Goal: Communication & Community: Answer question/provide support

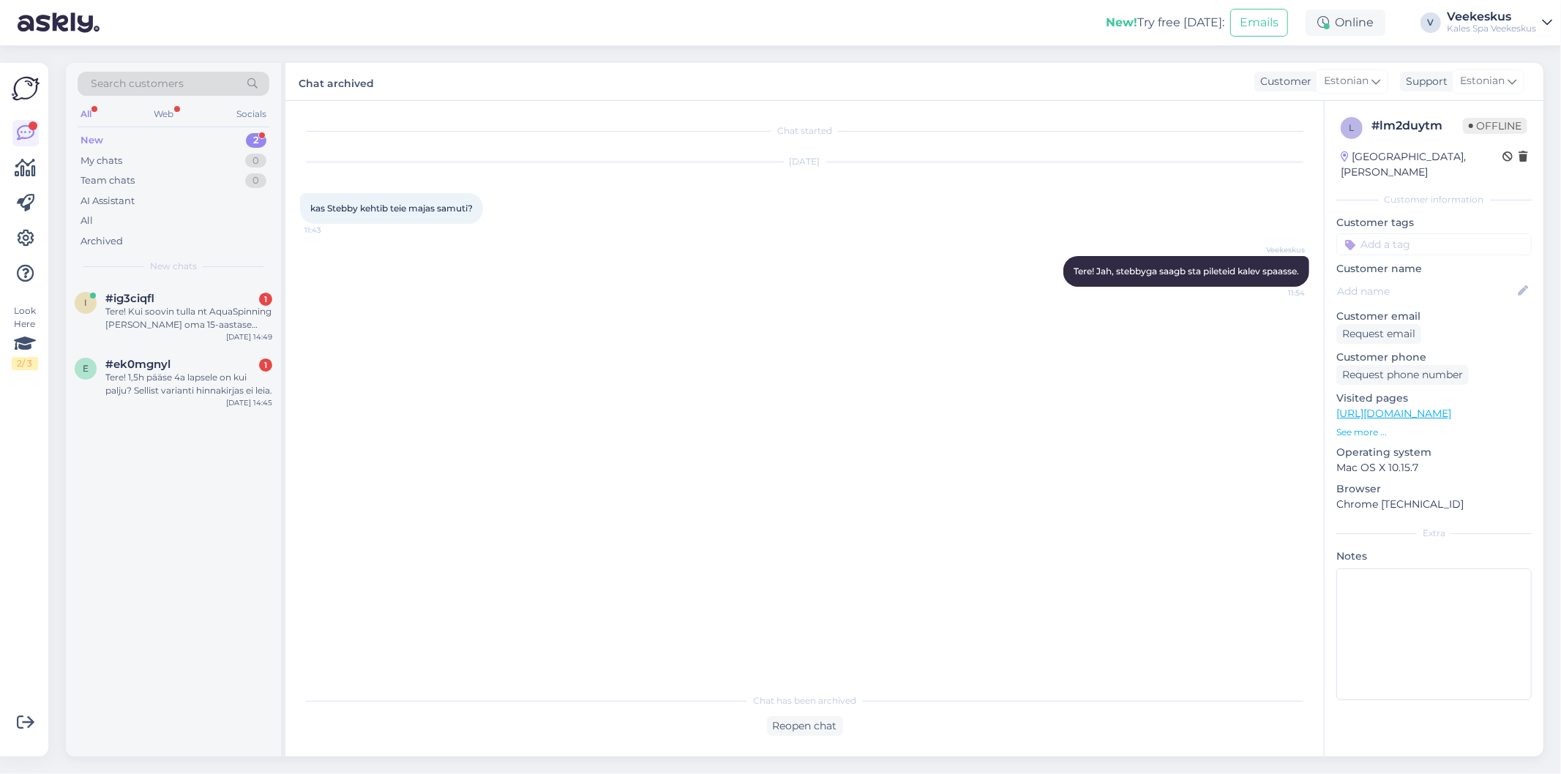
drag, startPoint x: 233, startPoint y: 306, endPoint x: 297, endPoint y: 355, distance: 80.9
click at [232, 309] on div "Tere! Kui soovin tulla nt AquaSpinning [PERSON_NAME] oma 15-aastase tütrega, sa…" at bounding box center [188, 318] width 167 height 26
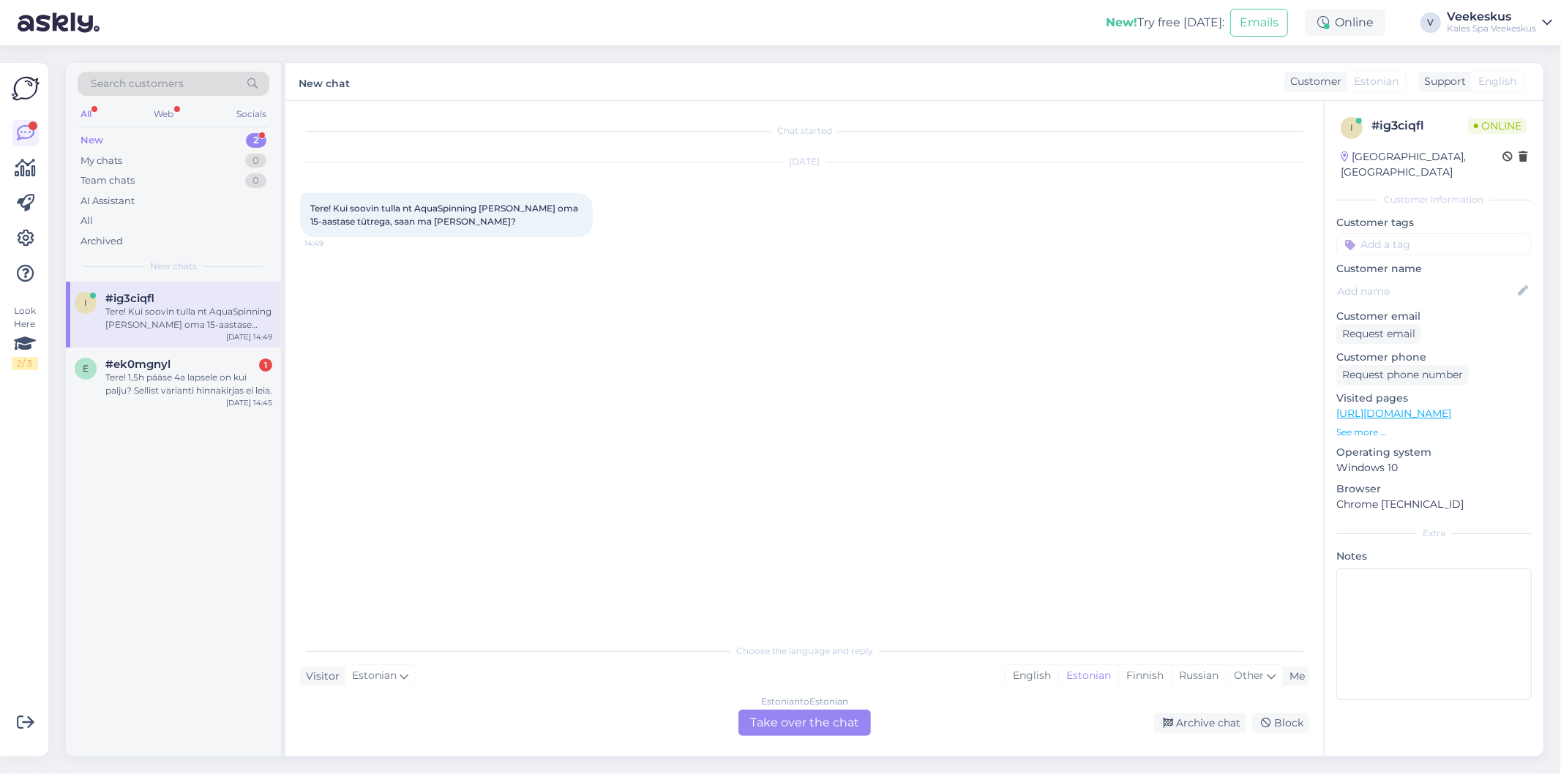
click at [845, 732] on div "Estonian to Estonian Take over the chat" at bounding box center [804, 723] width 132 height 26
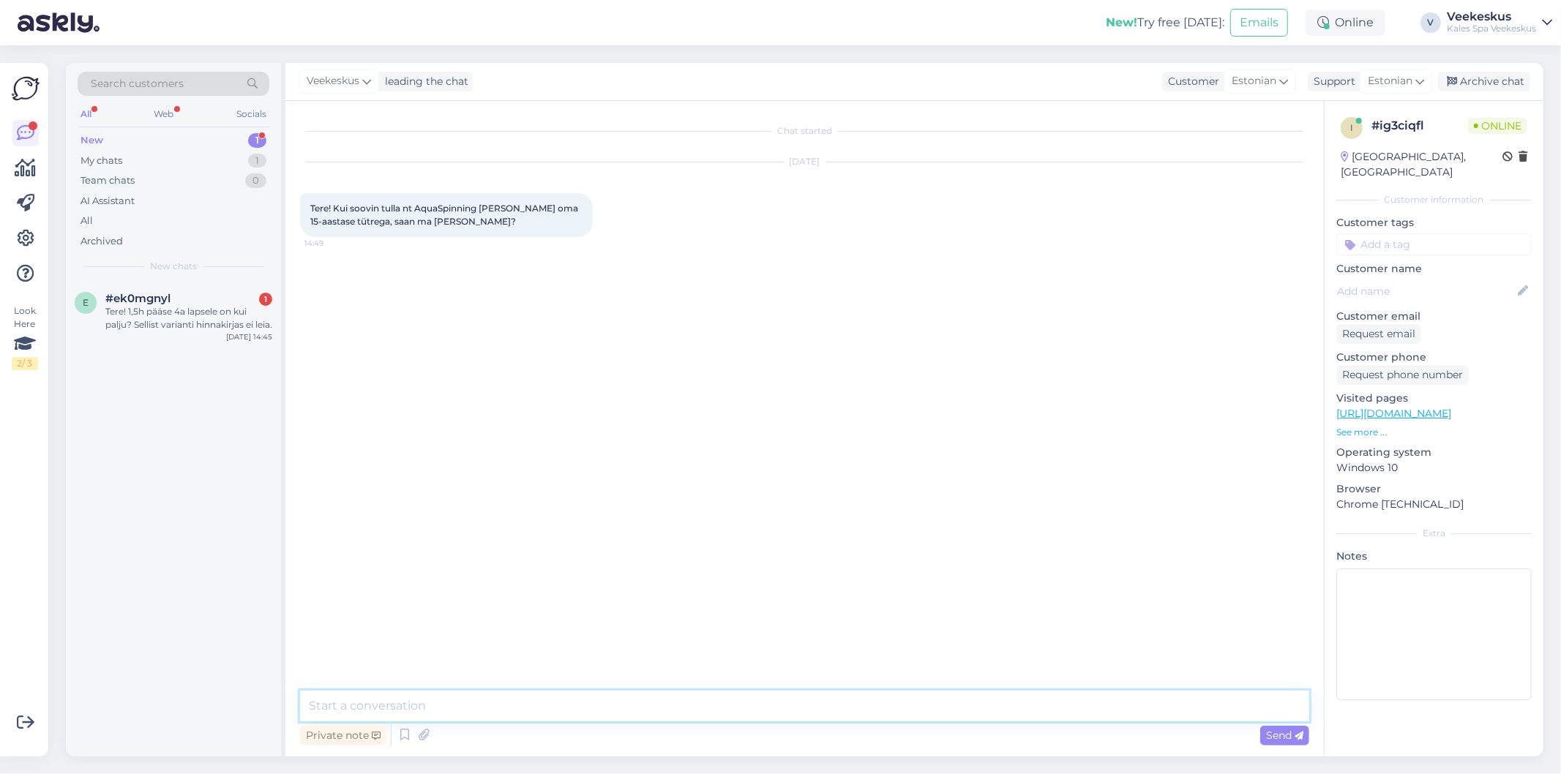
click at [727, 712] on textarea at bounding box center [804, 706] width 1009 height 31
type textarea "Tere! Jah, saab."
click at [161, 258] on div "Search customers All Web Socials New 1 My chats 1 Team chats 0 AI Assistant All…" at bounding box center [173, 172] width 215 height 219
click at [177, 318] on div "Tere! 1,5h pääse 4a lapsele on kui palju? Sellist varianti hinnakirjas ei leia." at bounding box center [188, 318] width 167 height 26
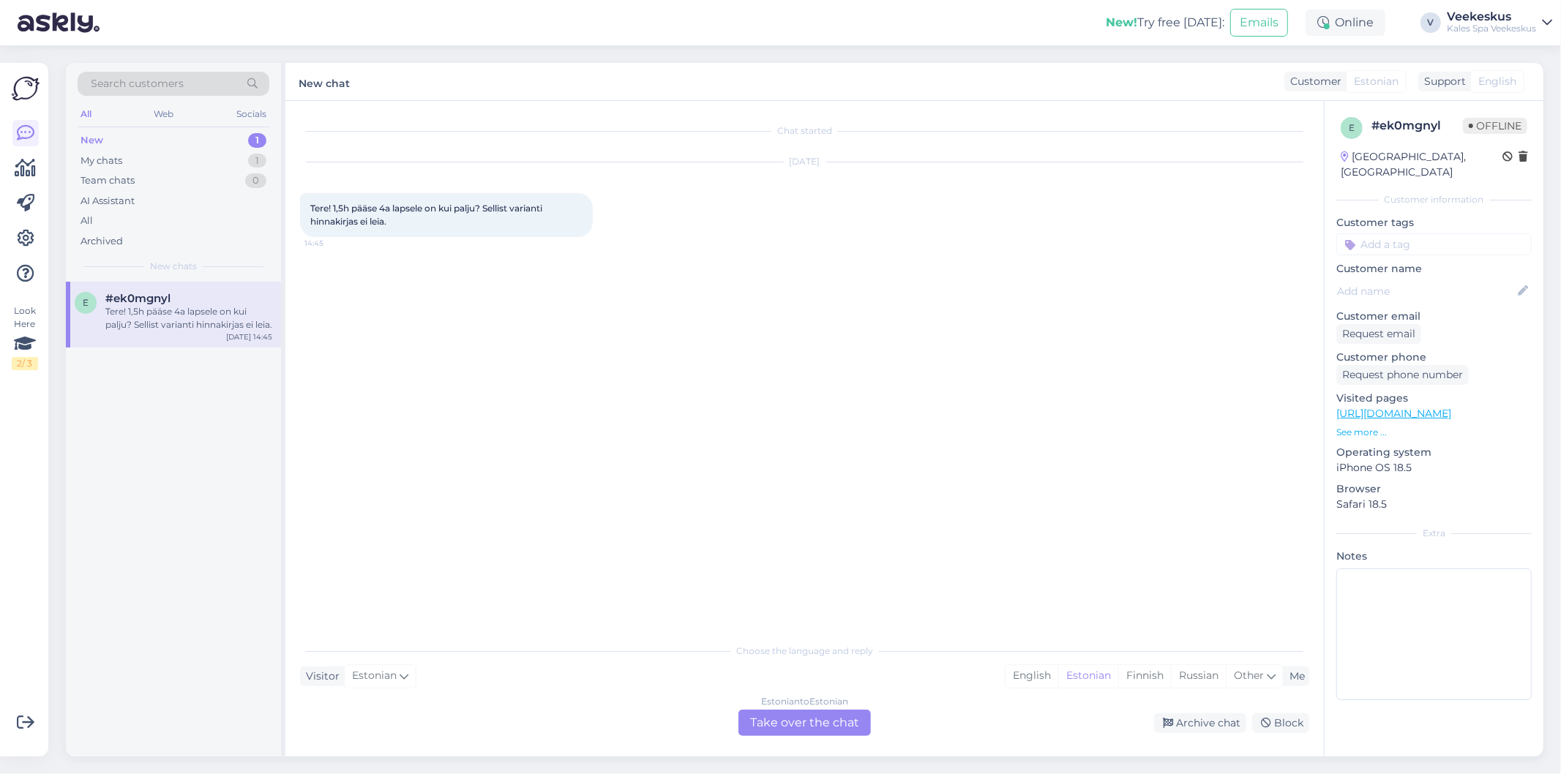
click at [844, 722] on div "Estonian to Estonian Take over the chat" at bounding box center [804, 723] width 132 height 26
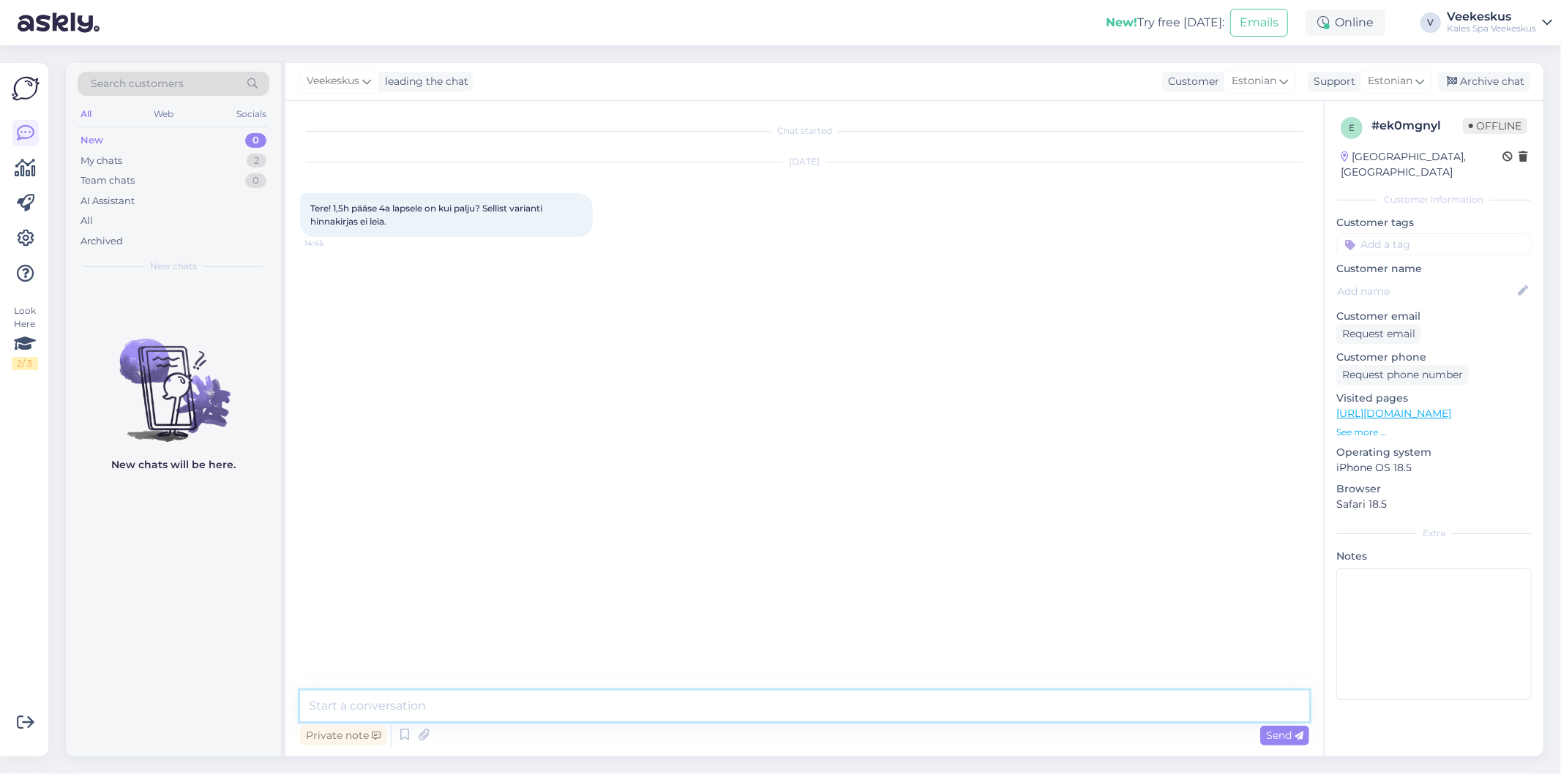
click at [815, 705] on textarea at bounding box center [804, 706] width 1009 height 31
type textarea "Lapstele kuni 6a on ol.emas ainult piiramatu [PERSON_NAME], [PERSON_NAME] hind …"
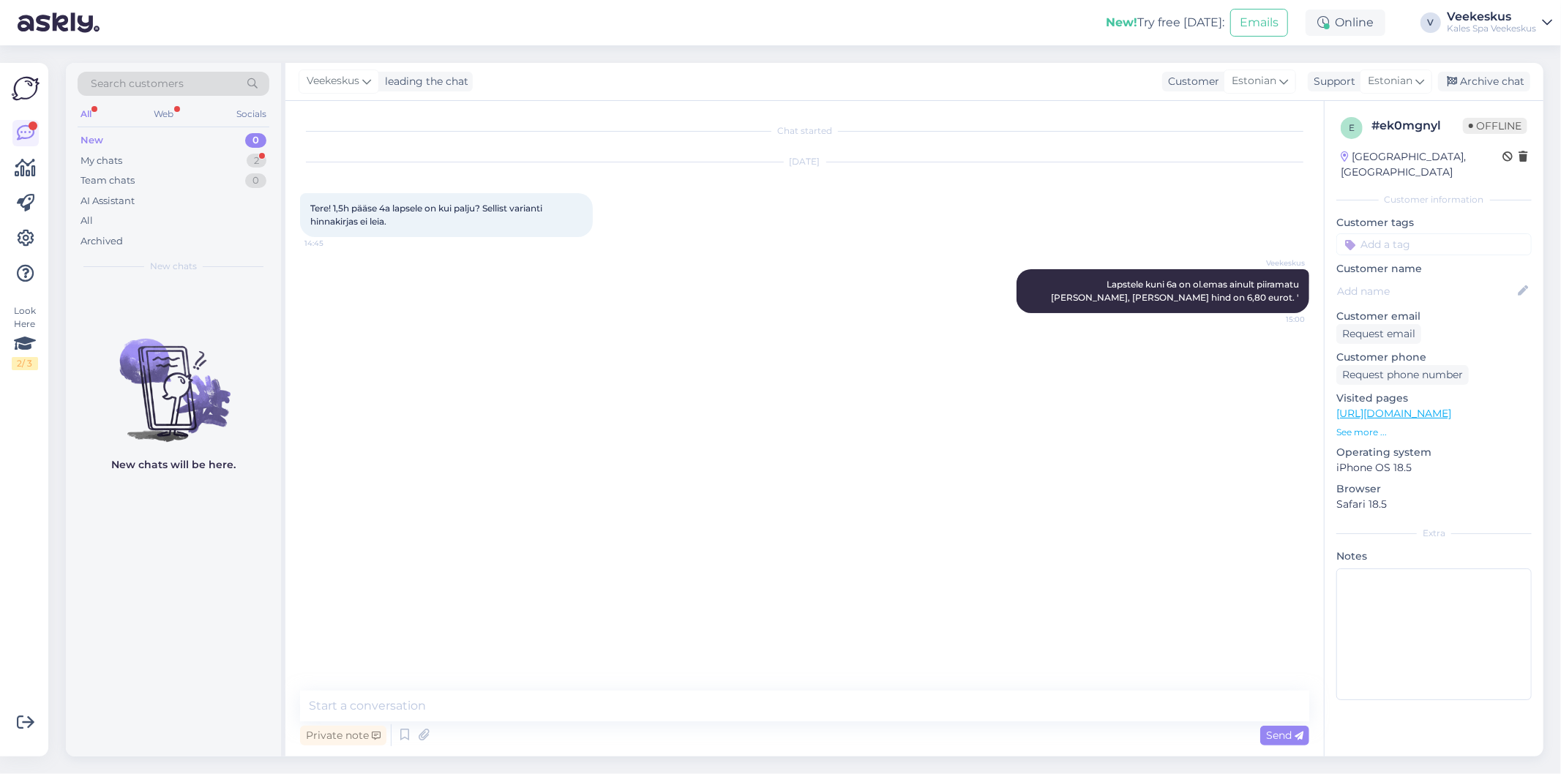
click at [946, 642] on div "Chat started [DATE] Tere! 1,5h pääse 4a lapsele on kui palju? Sellist varianti …" at bounding box center [811, 397] width 1022 height 562
click at [995, 287] on icon at bounding box center [992, 291] width 9 height 9
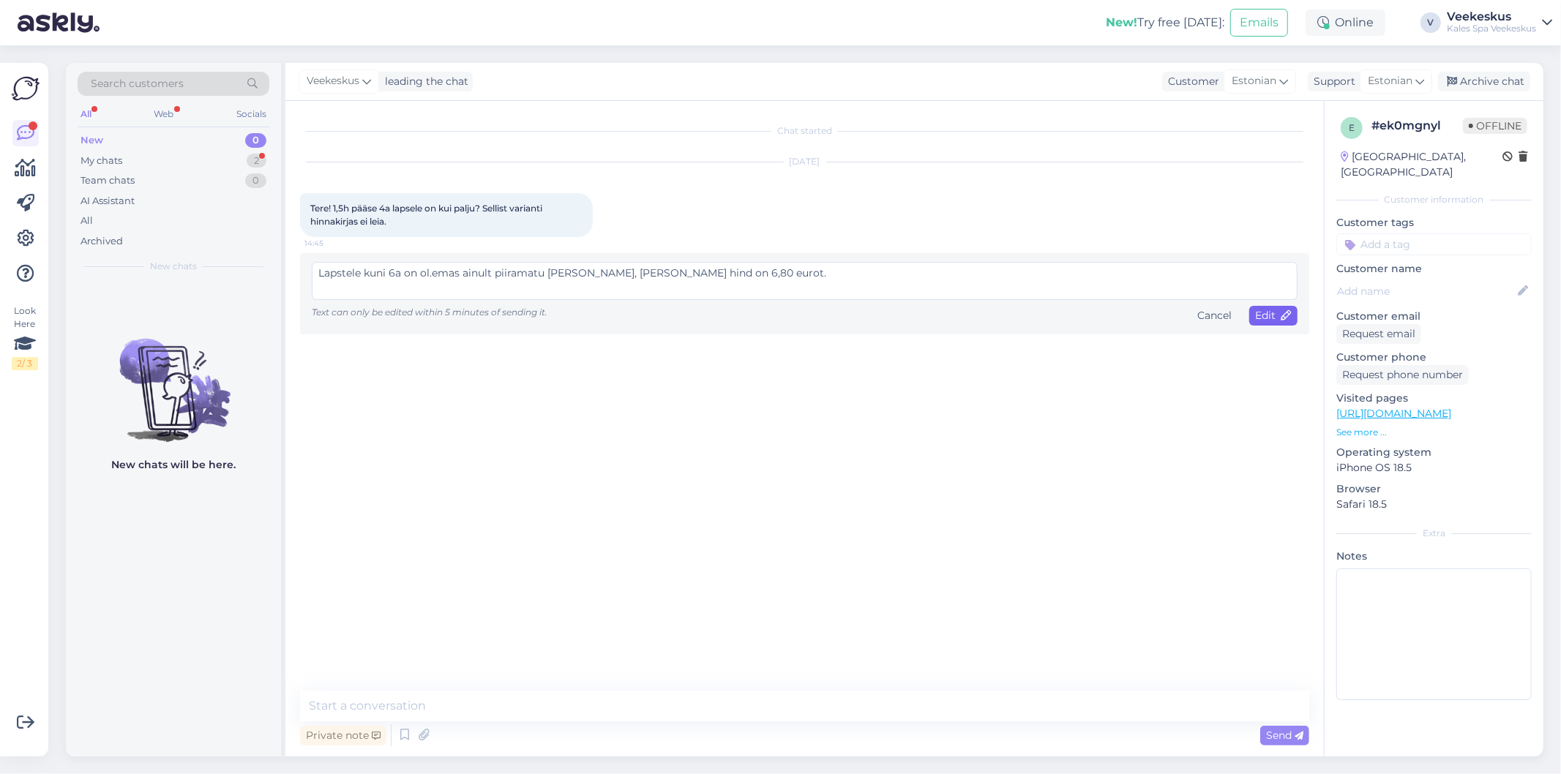
type textarea "Lapstele kuni 6a on ol.emas ainult piiramatu [PERSON_NAME], [PERSON_NAME] hind …"
click at [1260, 313] on span "Edit" at bounding box center [1273, 315] width 37 height 13
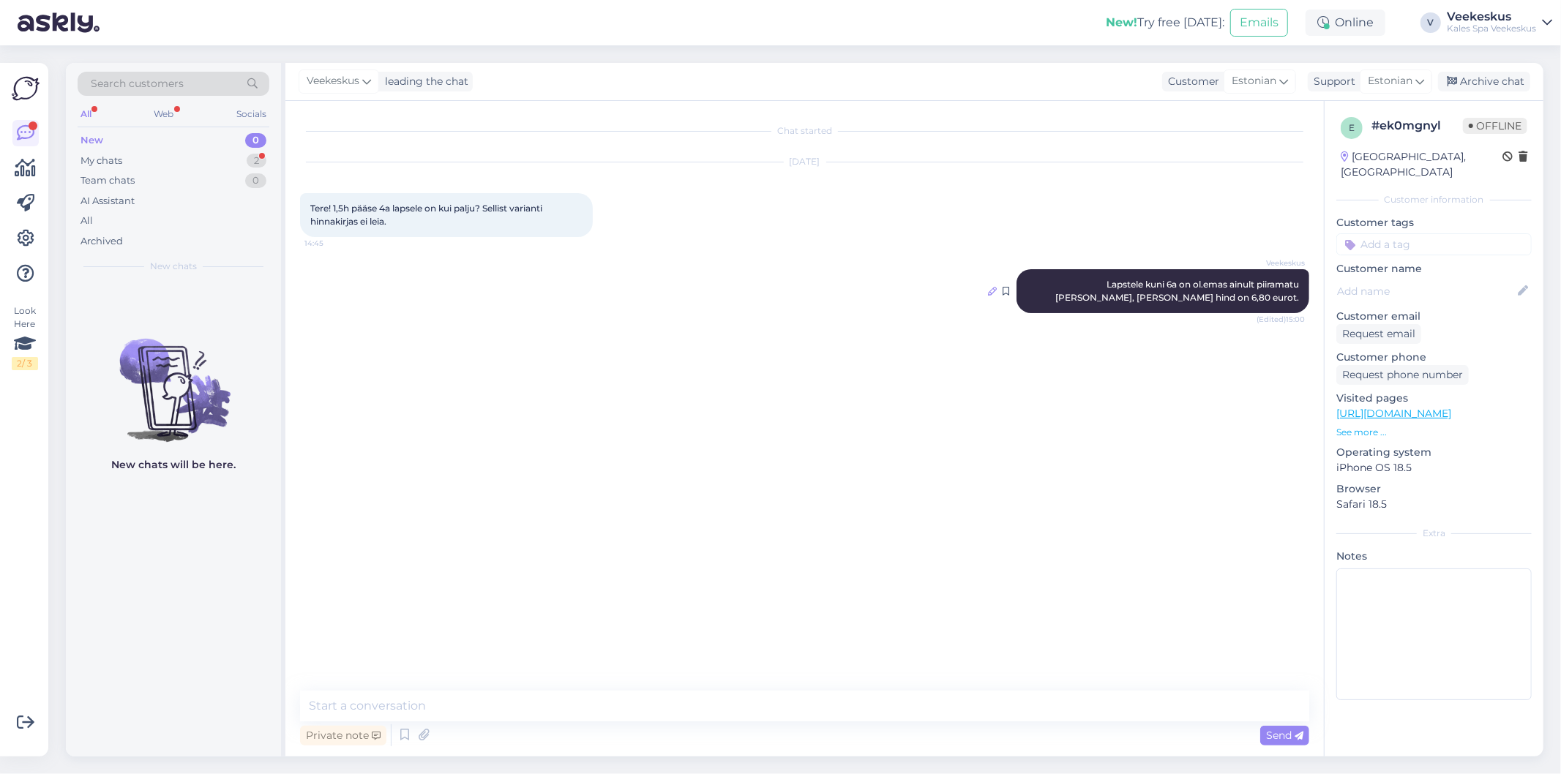
click at [990, 288] on icon at bounding box center [992, 291] width 9 height 9
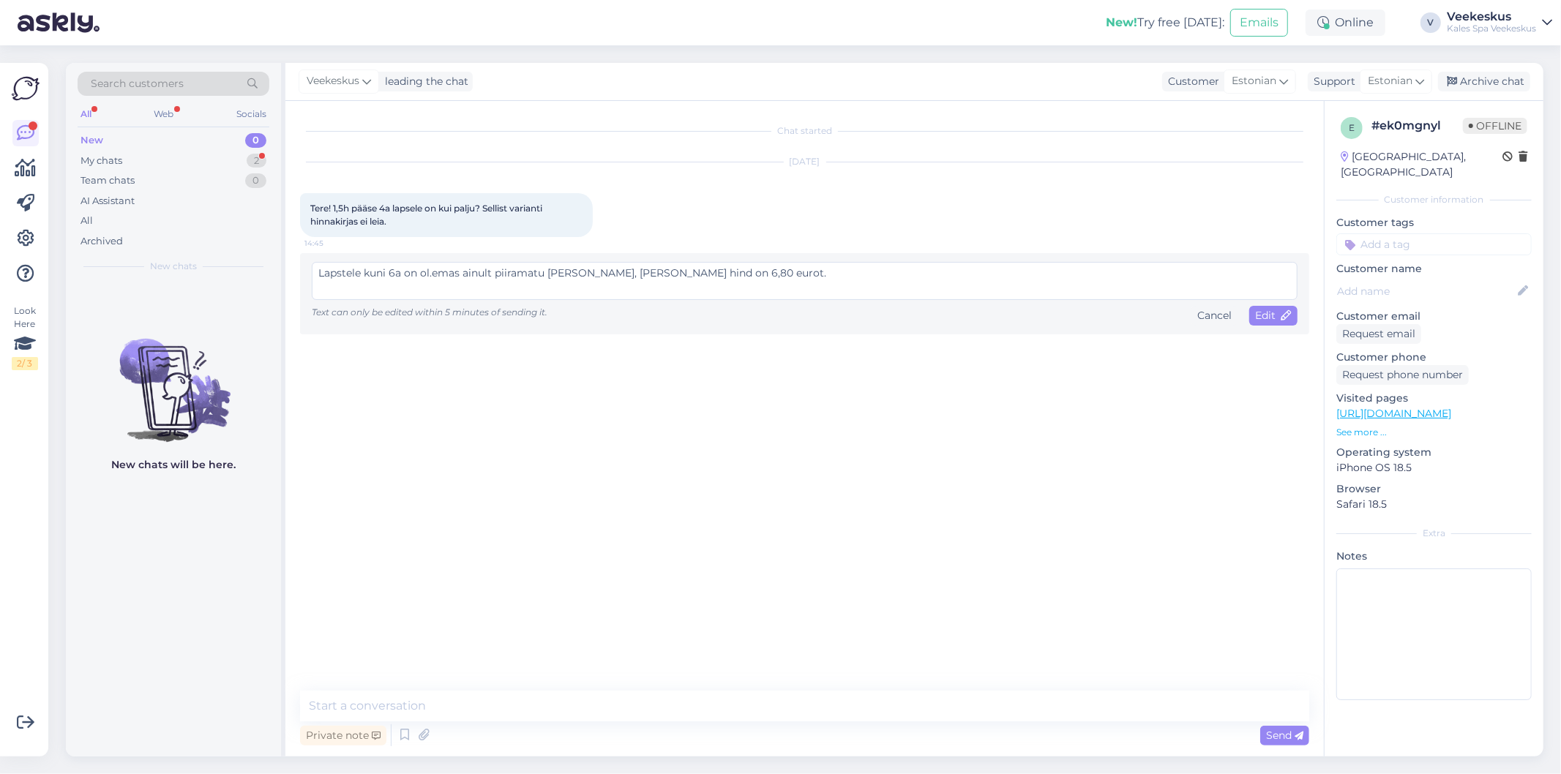
click at [430, 274] on textarea "Lapstele kuni 6a on ol.emas ainult piiramatu [PERSON_NAME], [PERSON_NAME] hind …" at bounding box center [805, 281] width 986 height 38
type textarea "Lapstele kuni 6a on olemas ainult piiramatu [PERSON_NAME], [PERSON_NAME] hind o…"
click at [1270, 311] on span "Edit" at bounding box center [1273, 315] width 37 height 13
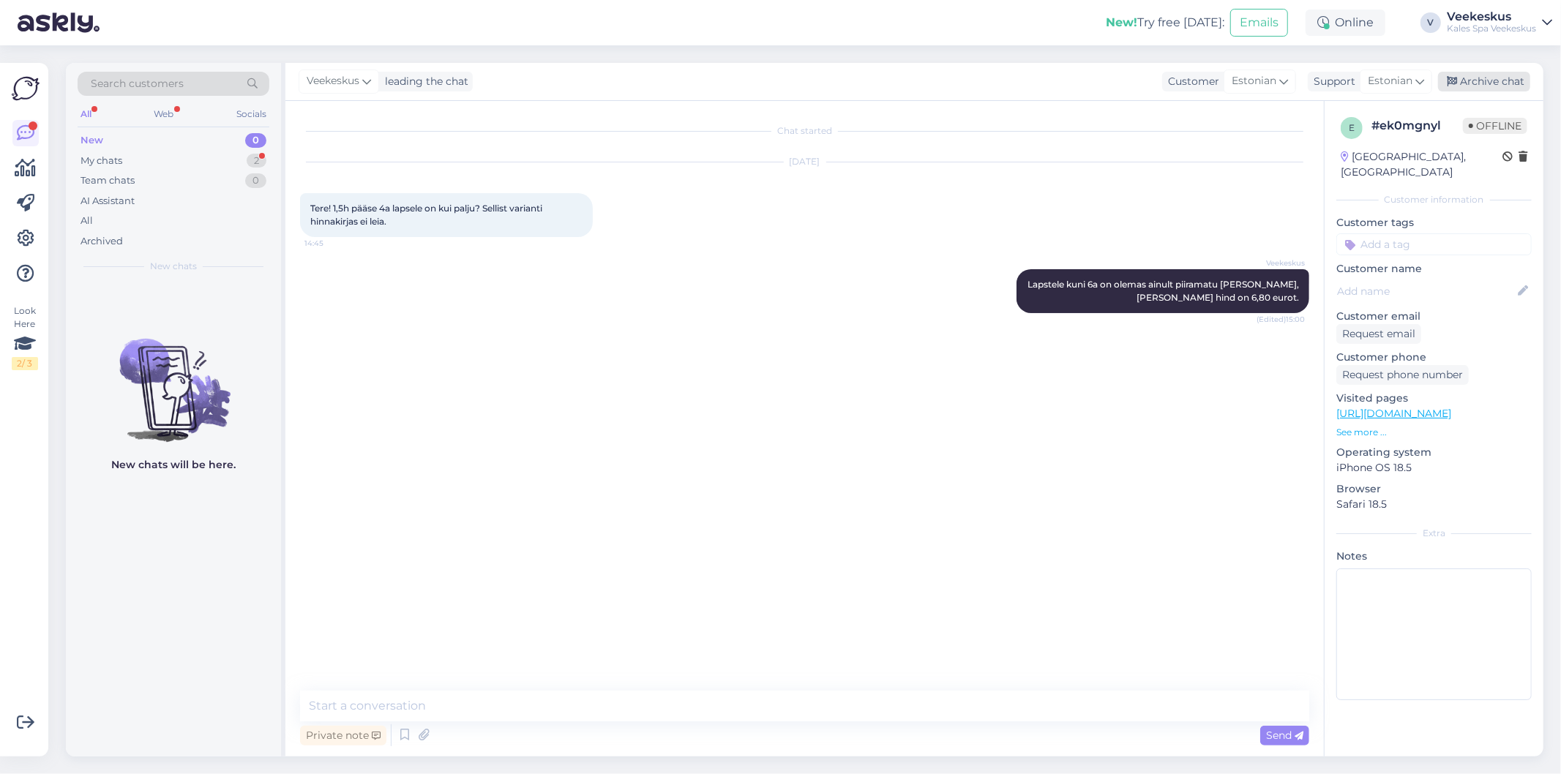
click at [1495, 76] on div "Archive chat" at bounding box center [1484, 82] width 92 height 20
click at [168, 157] on div "My chats 1" at bounding box center [174, 161] width 192 height 20
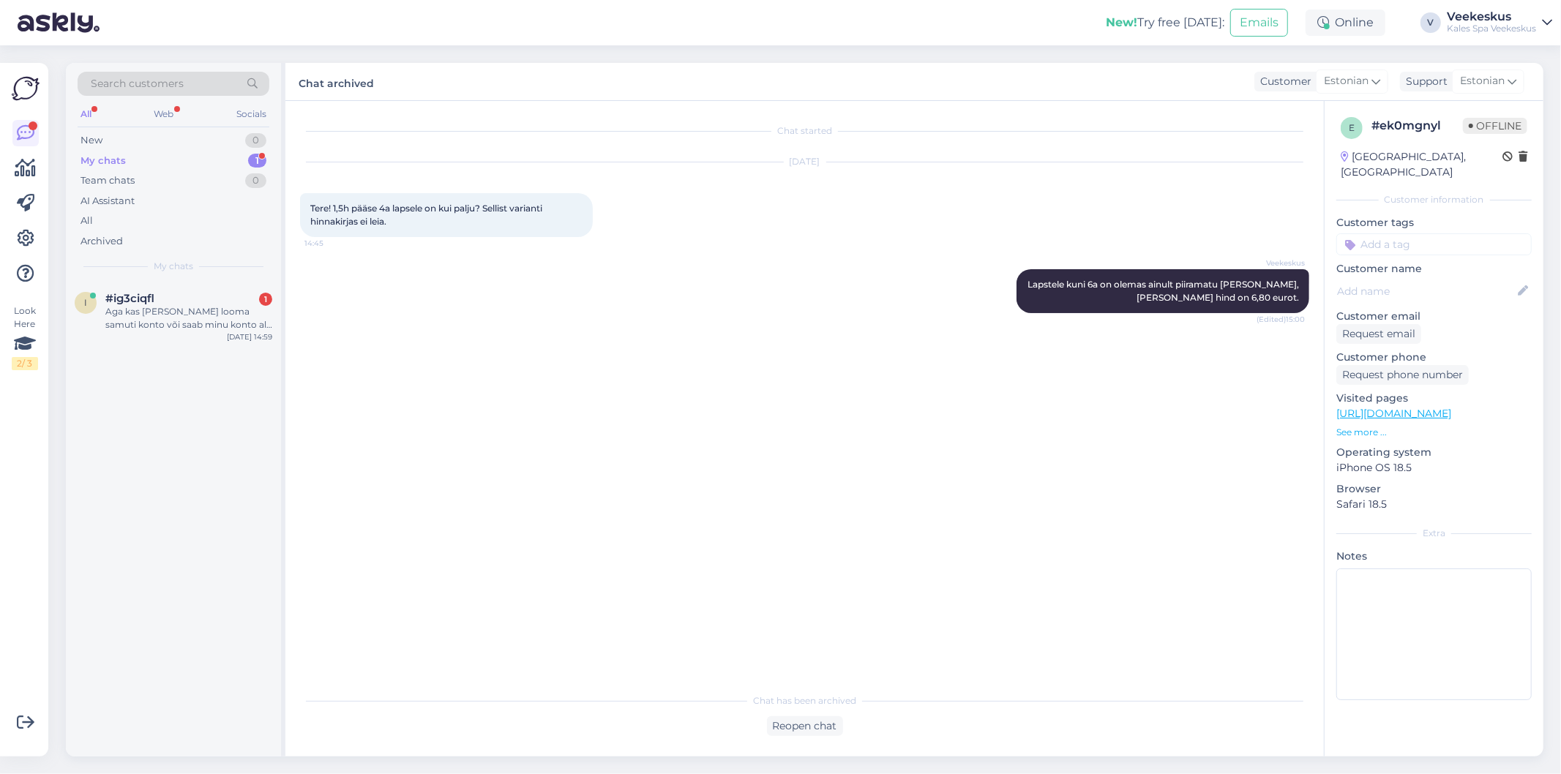
click at [168, 157] on div "My chats 1" at bounding box center [174, 161] width 192 height 20
click at [210, 310] on div "Aga kas [PERSON_NAME] looma samuti konto või saab minu konto alt registreerida …" at bounding box center [188, 318] width 167 height 26
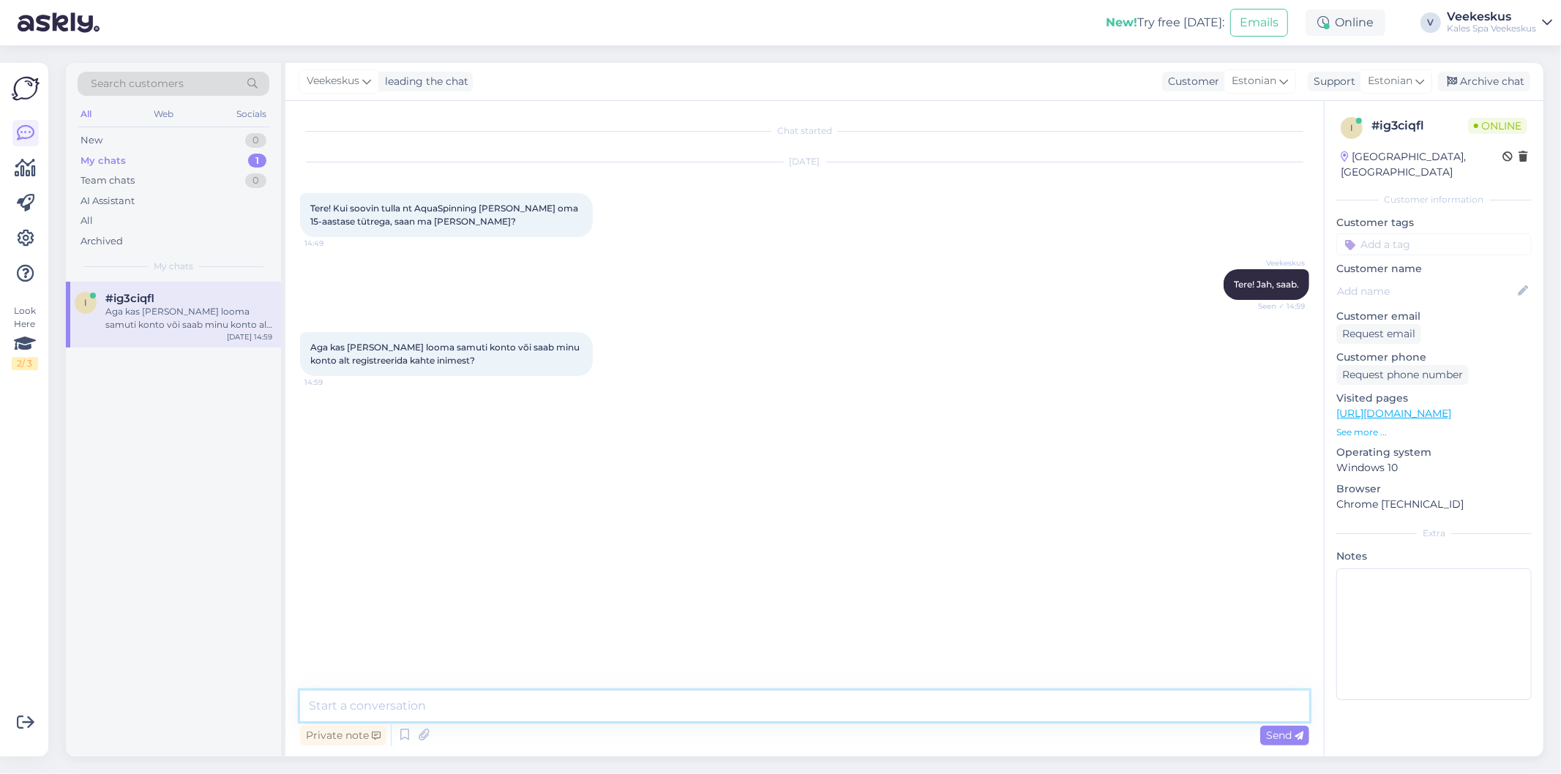
click at [528, 704] on textarea at bounding box center [804, 706] width 1009 height 31
type textarea "Trenni tulemiseks on vaja broneerida ennast ja tütart."
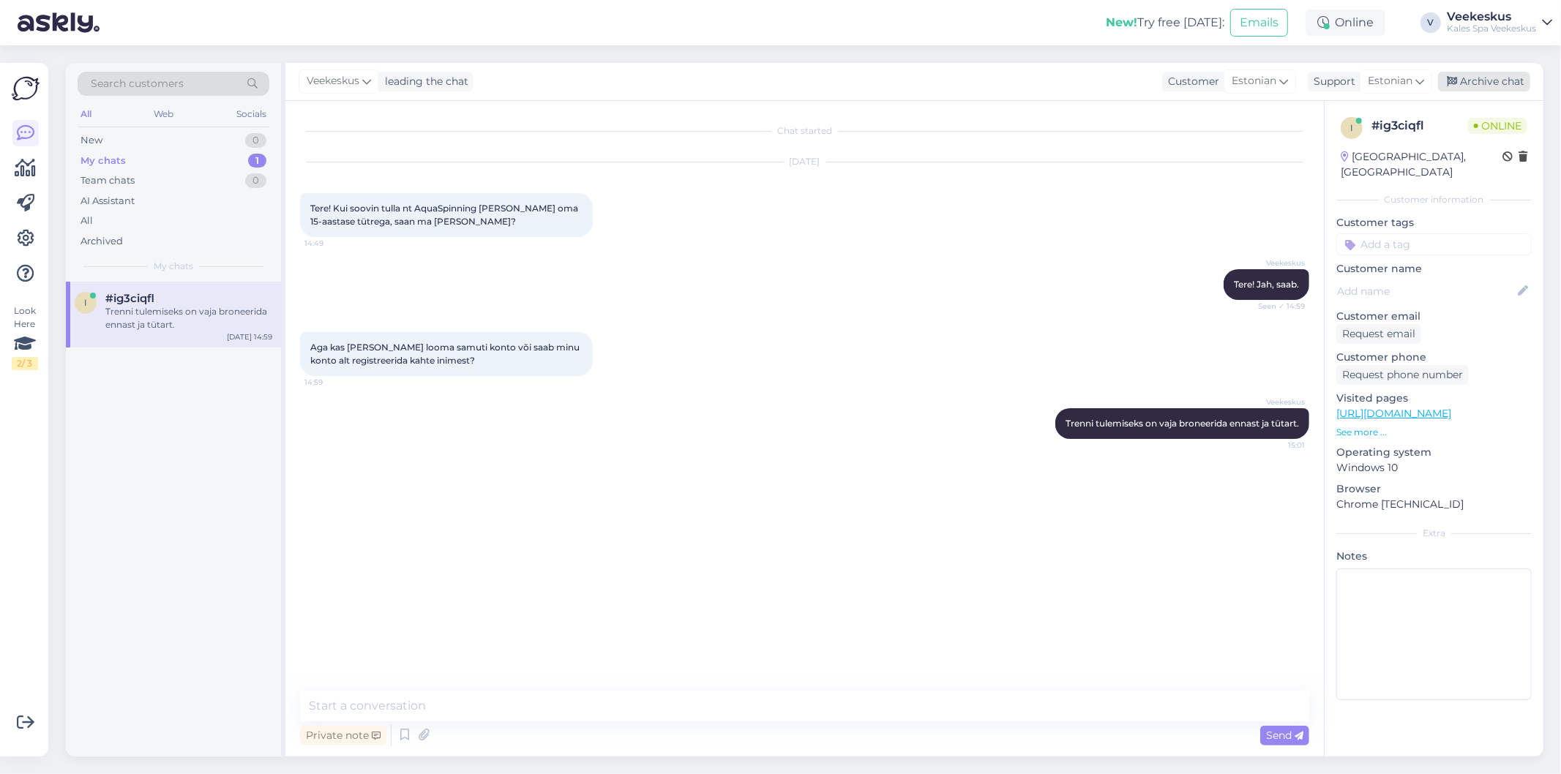
click at [1519, 82] on div "Archive chat" at bounding box center [1484, 82] width 92 height 20
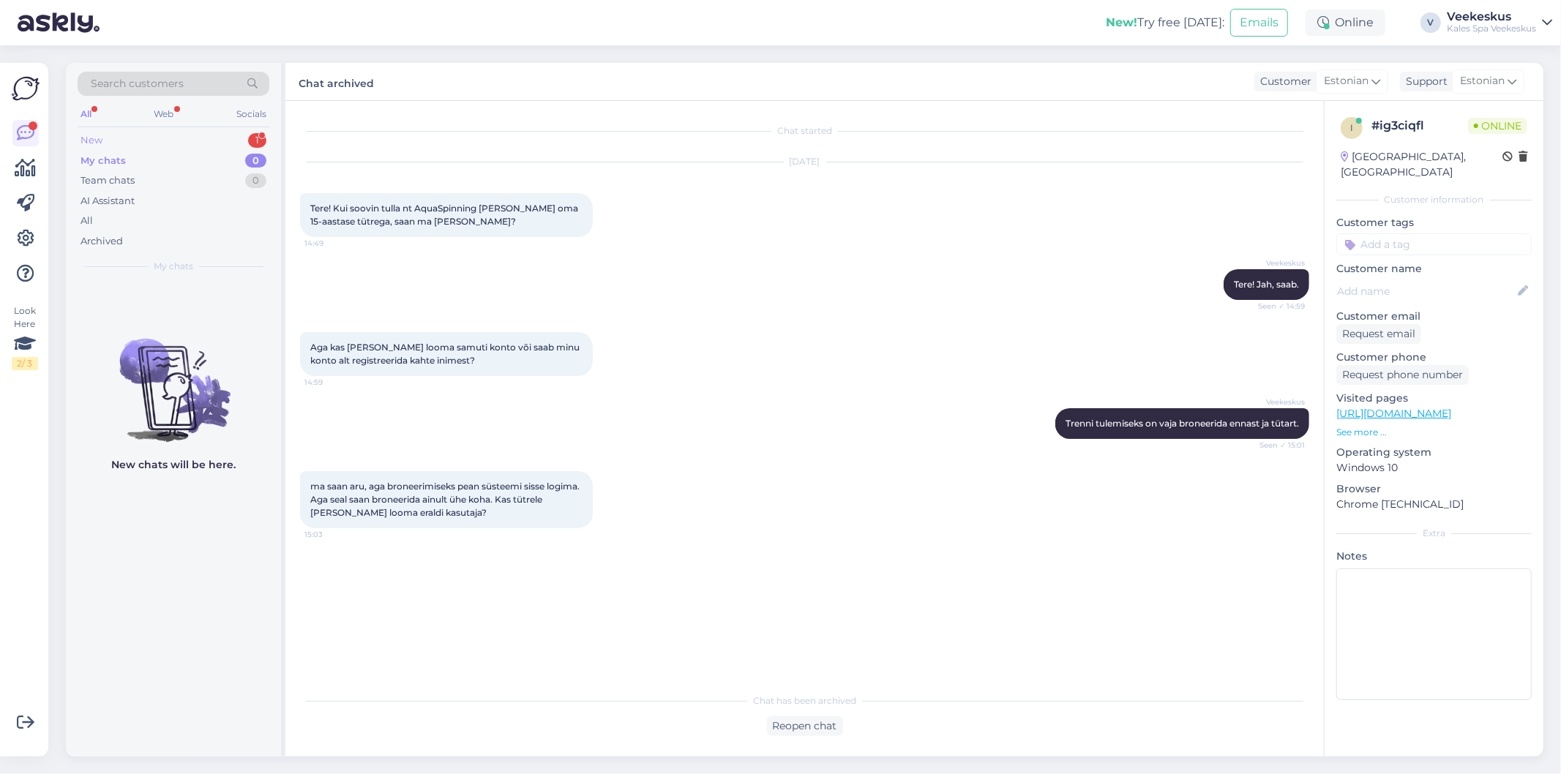
click at [209, 149] on div "New 1" at bounding box center [174, 140] width 192 height 20
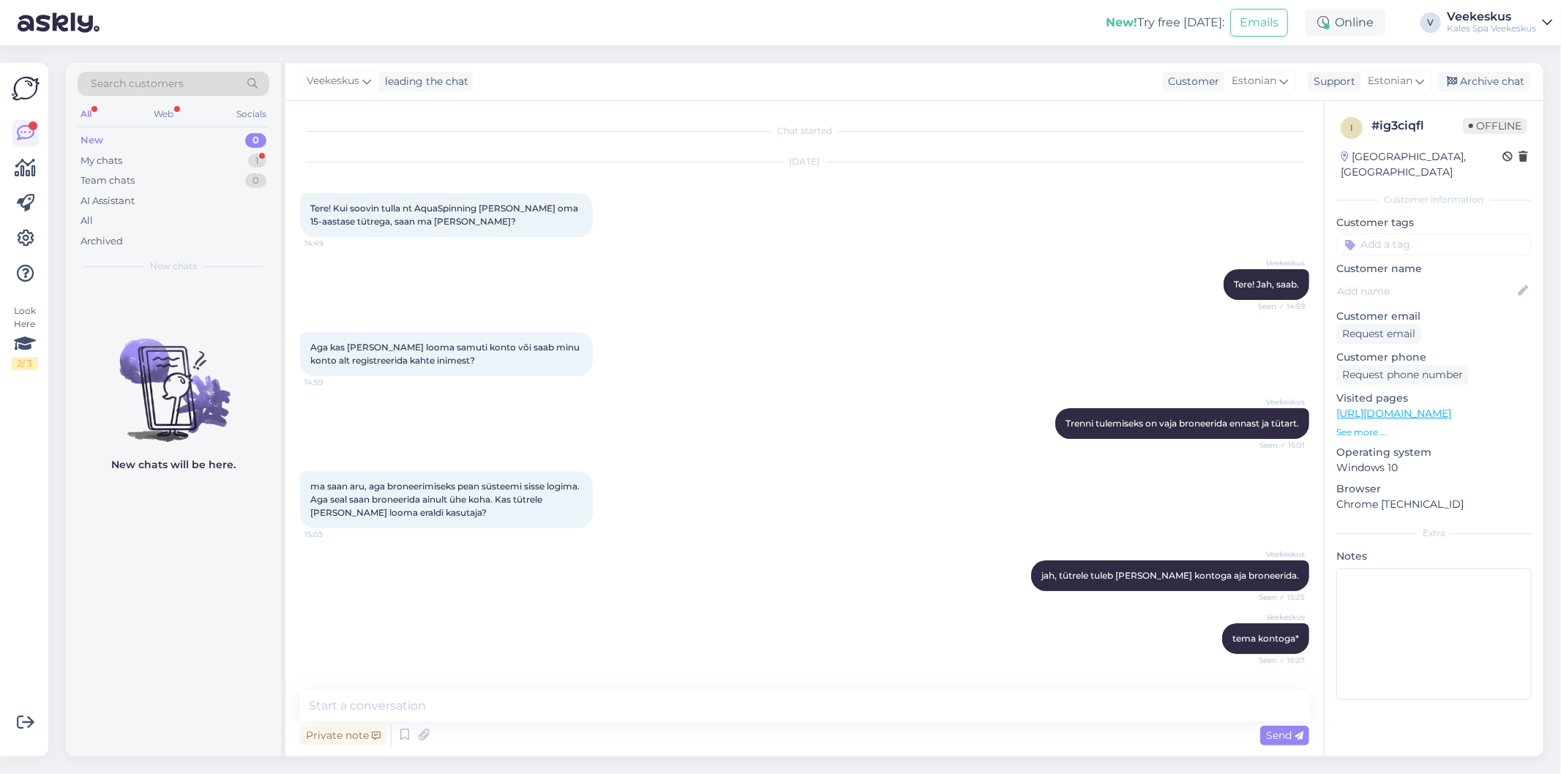
scroll to position [180, 0]
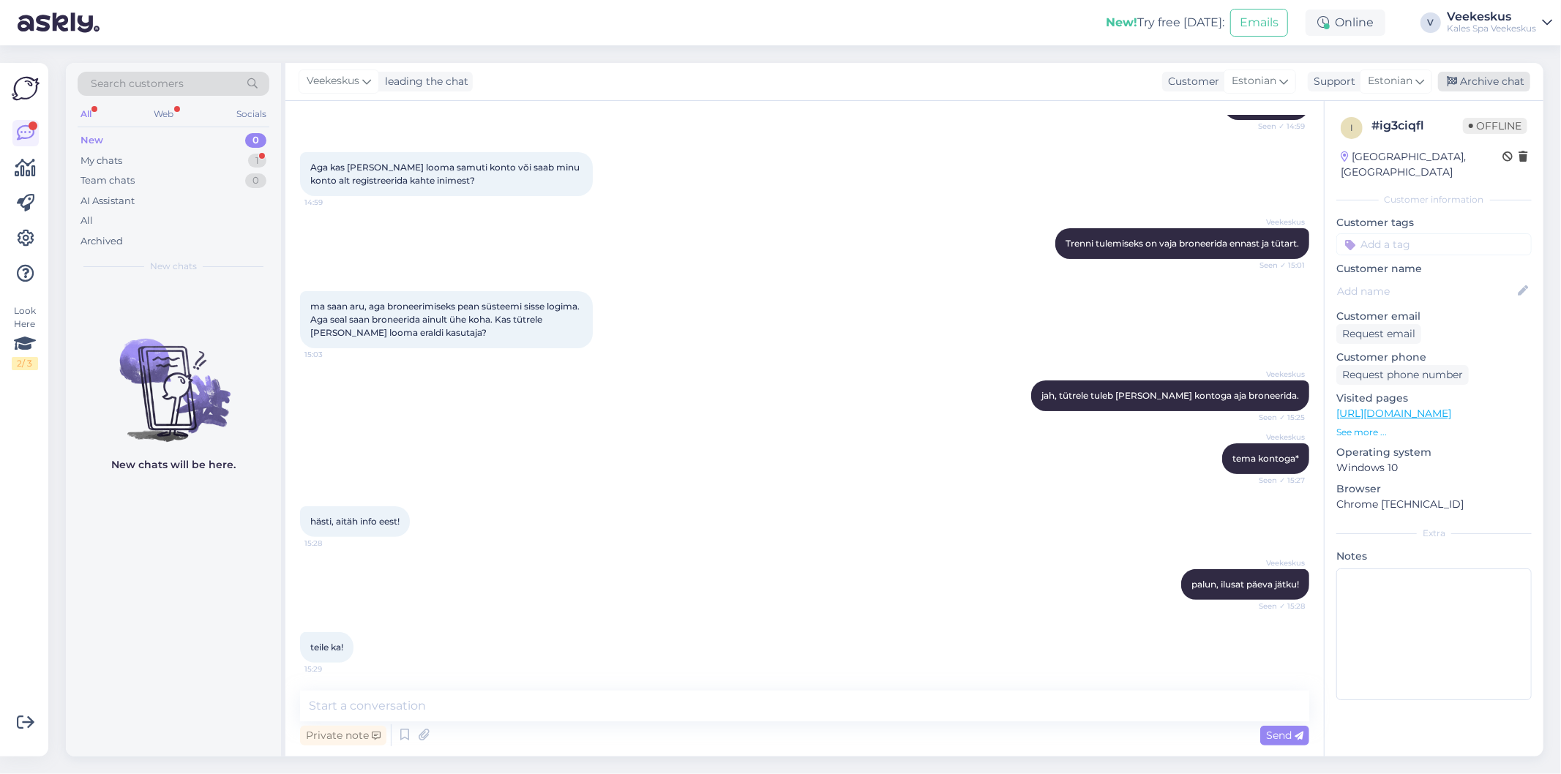
click at [1474, 75] on div "Archive chat" at bounding box center [1484, 82] width 92 height 20
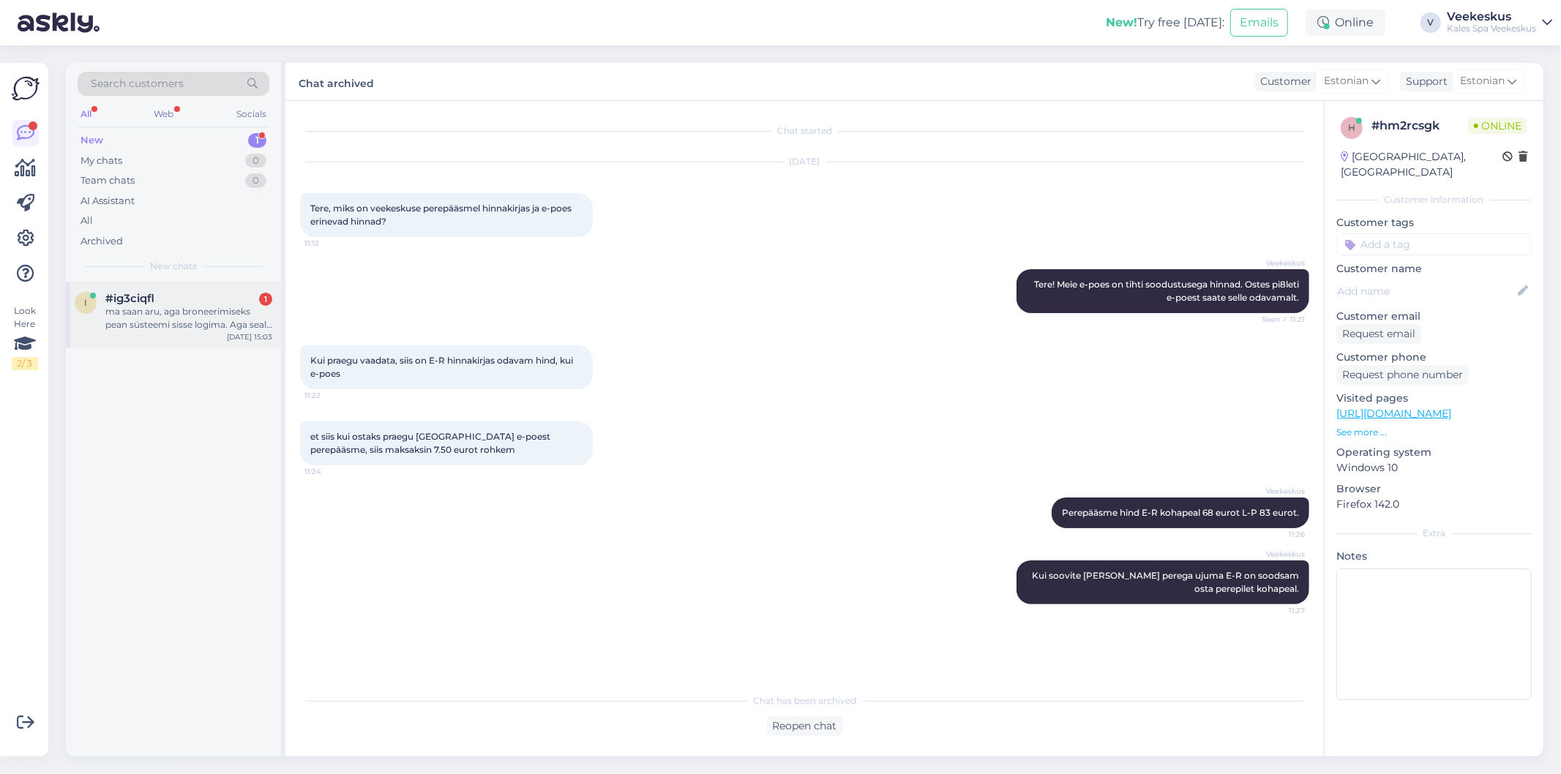
click at [228, 320] on div "ma saan aru, aga broneerimiseks pean süsteemi sisse logima. Aga seal saan brone…" at bounding box center [188, 318] width 167 height 26
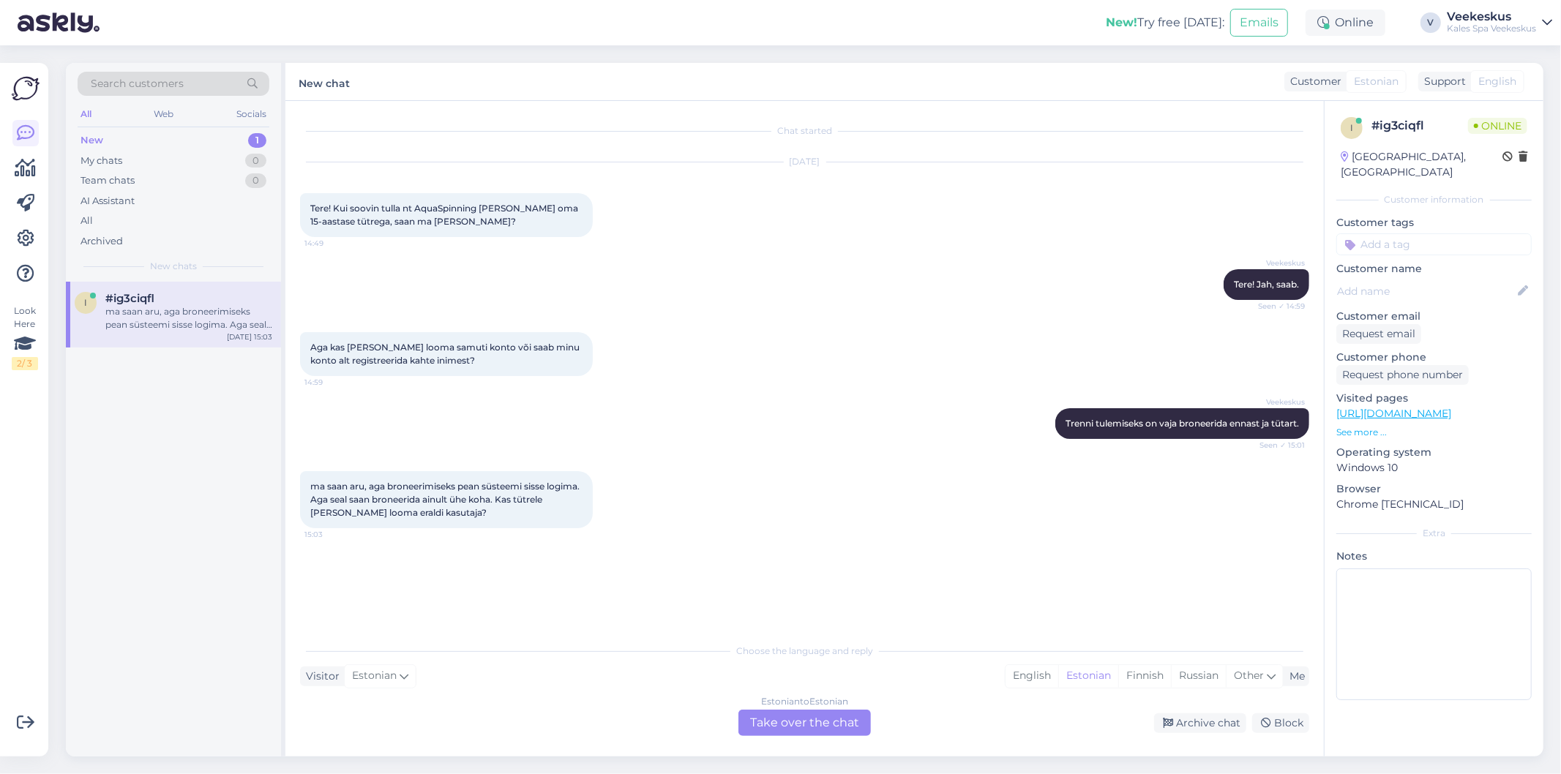
click at [790, 721] on div "Estonian to Estonian Take over the chat" at bounding box center [804, 723] width 132 height 26
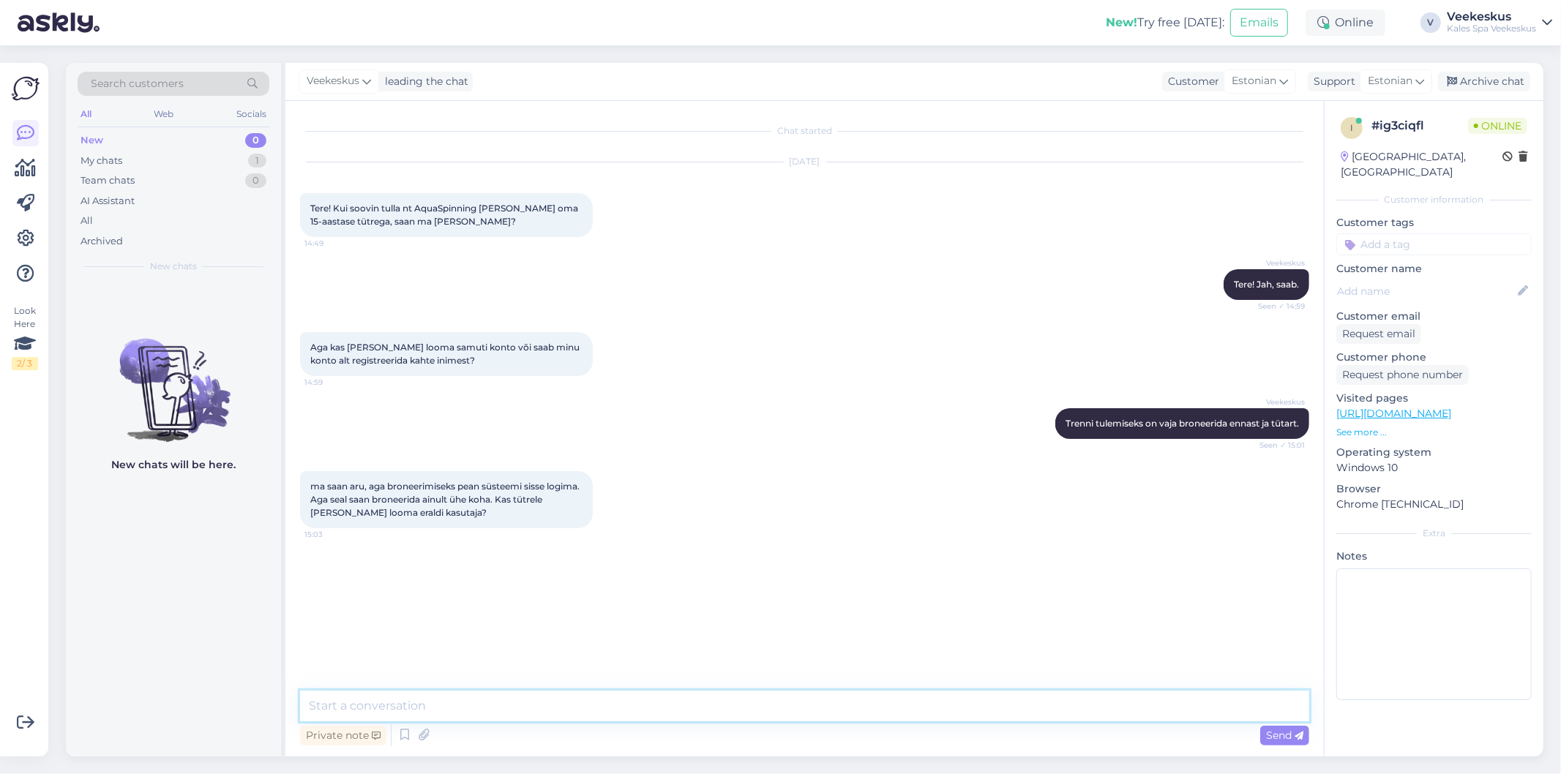
click at [675, 696] on textarea at bounding box center [804, 706] width 1009 height 31
type textarea "jah, tütrele tuleb [PERSON_NAME] kontoga aja broneerida."
click at [1296, 736] on icon at bounding box center [1298, 736] width 9 height 9
click at [339, 712] on textarea at bounding box center [804, 706] width 1009 height 31
type textarea "p"
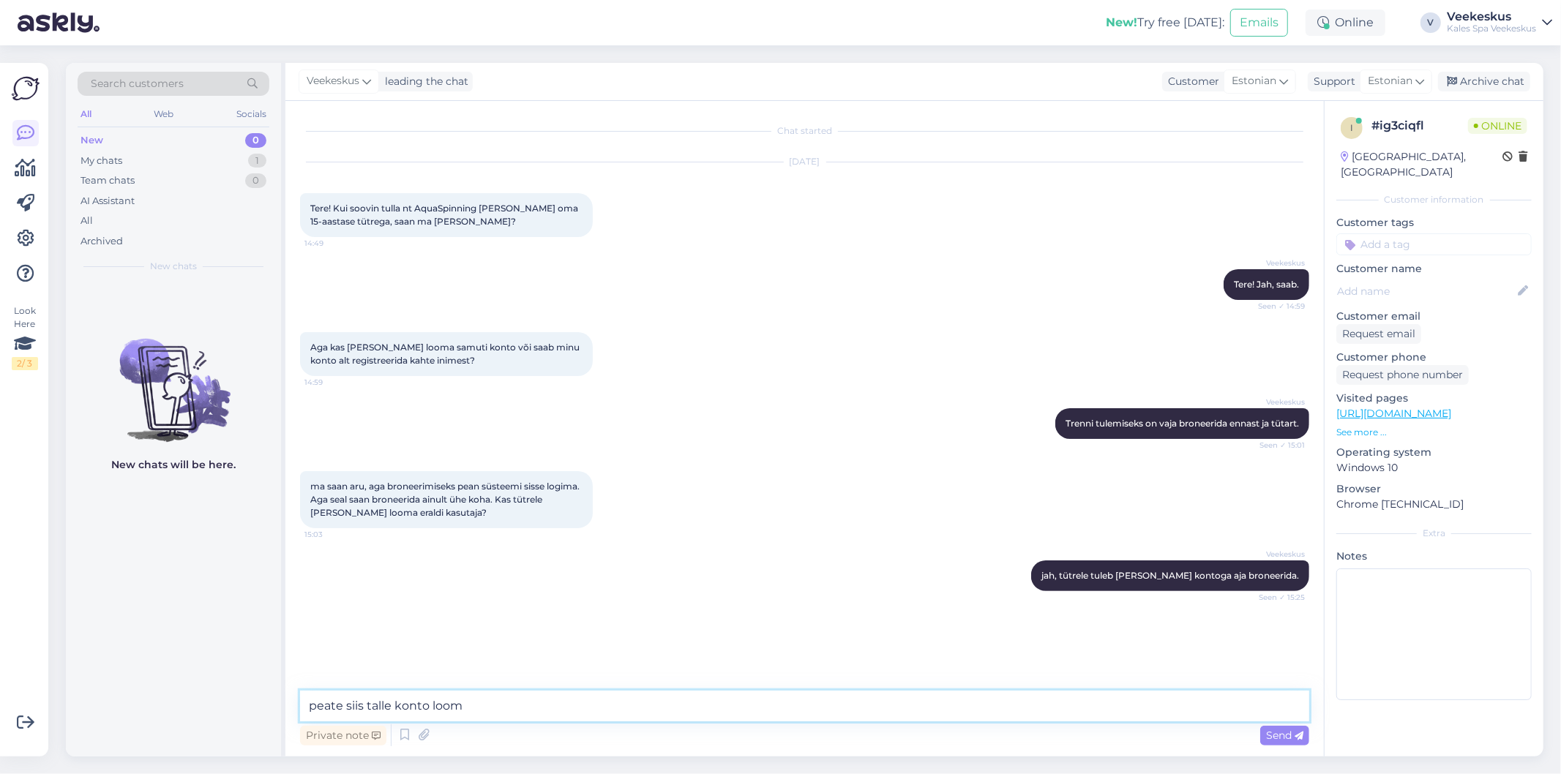
type textarea "peate siis talle konto looma"
drag, startPoint x: 479, startPoint y: 705, endPoint x: 259, endPoint y: 712, distance: 219.6
click at [259, 712] on div "Search customers All Web Socials New 0 My chats 1 Team chats 0 AI Assistant All…" at bounding box center [804, 410] width 1477 height 694
type textarea "tema kontoga*"
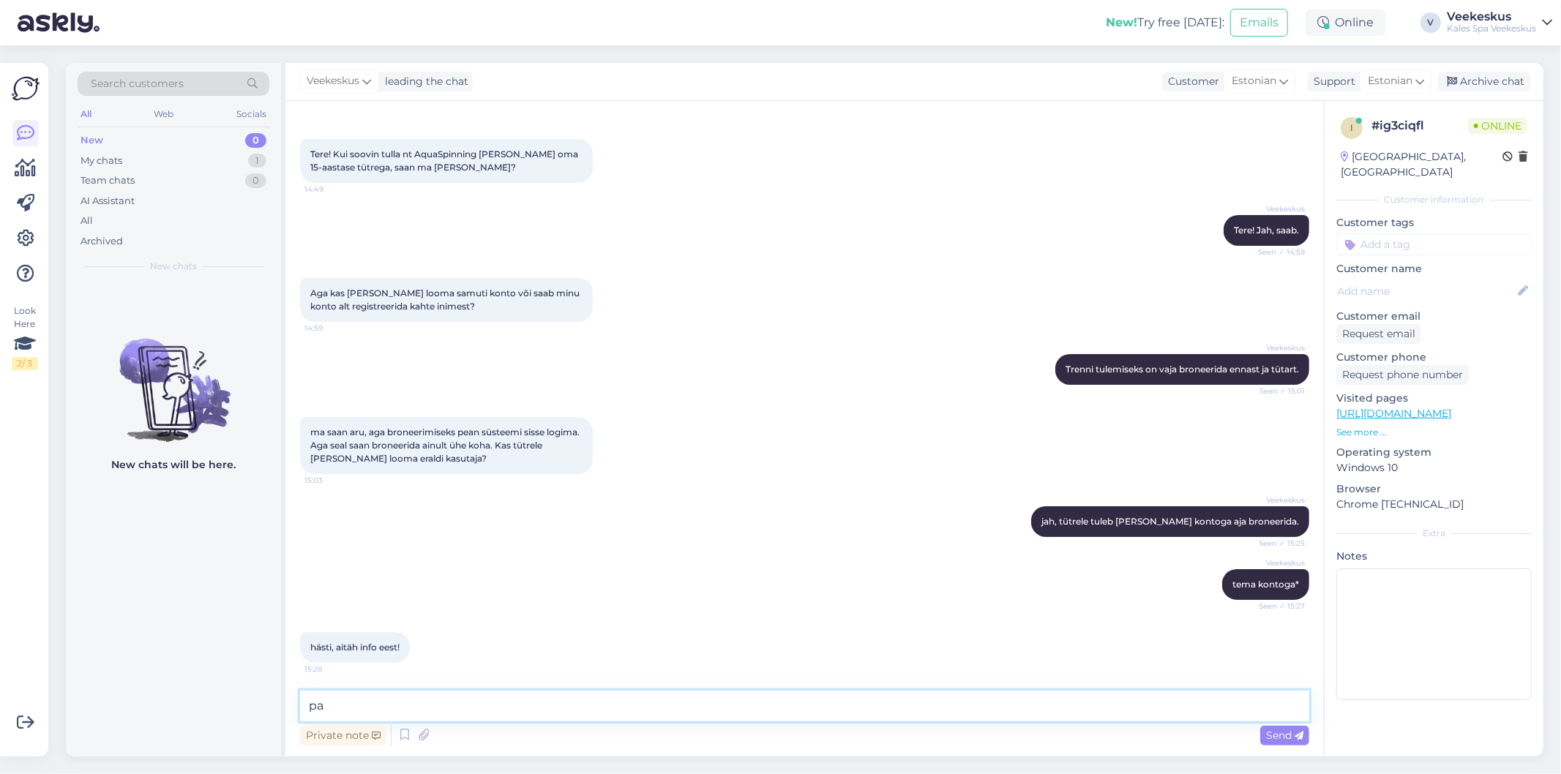
type textarea "p"
click at [348, 703] on textarea "palun! ilusat päeva jätku" at bounding box center [804, 706] width 1009 height 31
click at [473, 698] on textarea "palun, ilusat päeva jätku" at bounding box center [804, 706] width 1009 height 31
type textarea "palun, ilusat päeva jätku!"
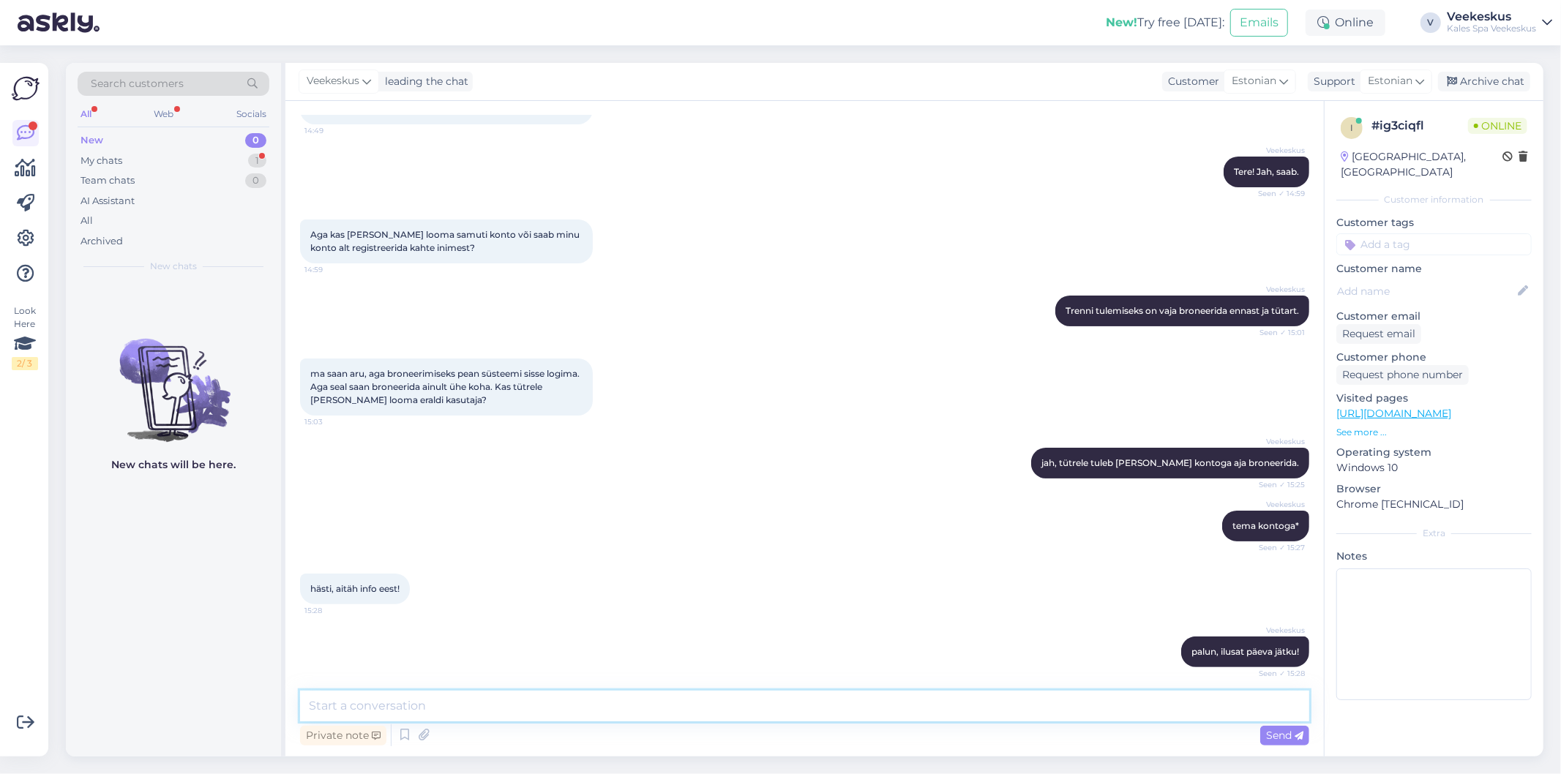
scroll to position [180, 0]
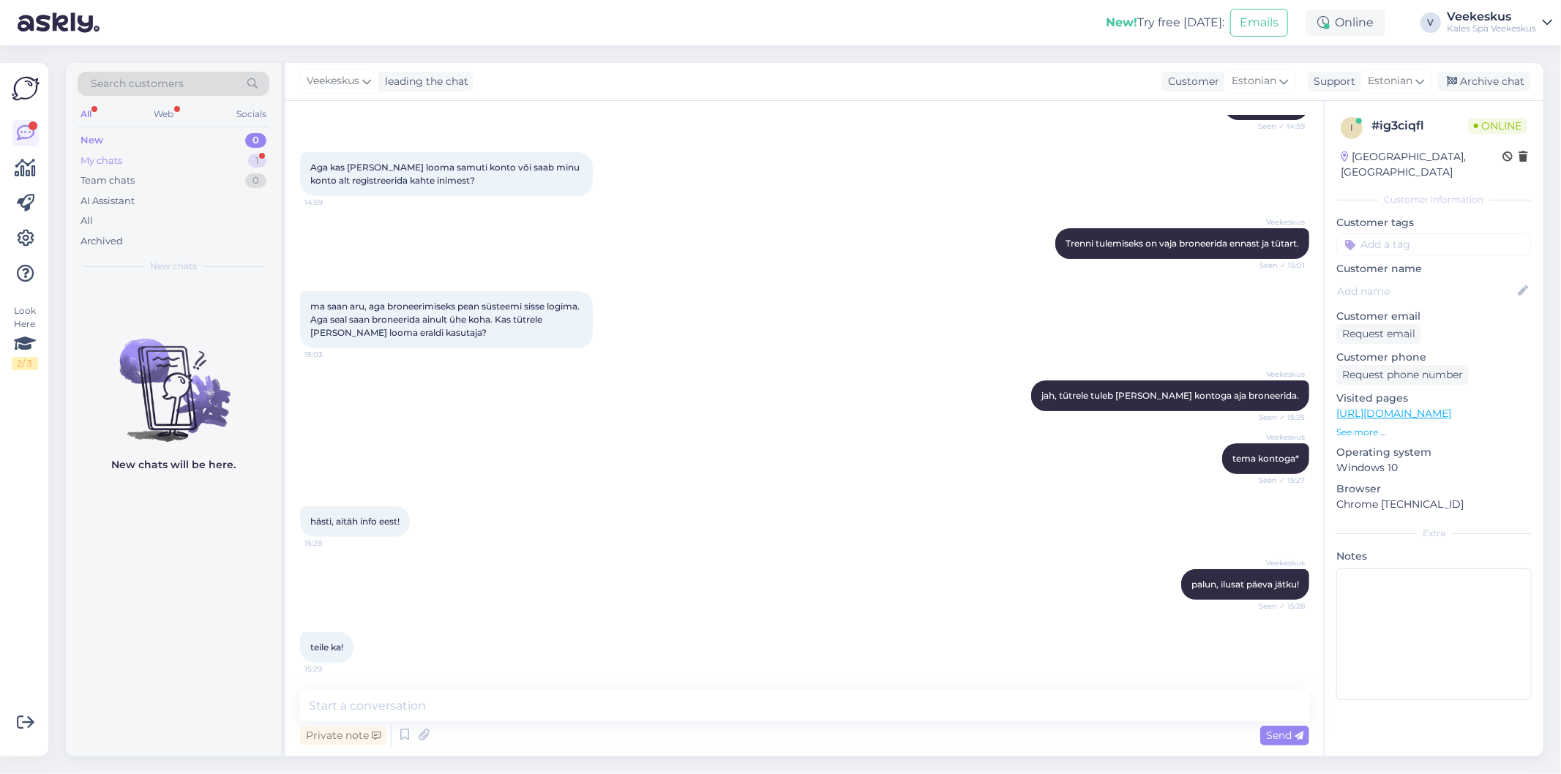
click at [222, 165] on div "My chats 1" at bounding box center [174, 161] width 192 height 20
